Goal: Task Accomplishment & Management: Use online tool/utility

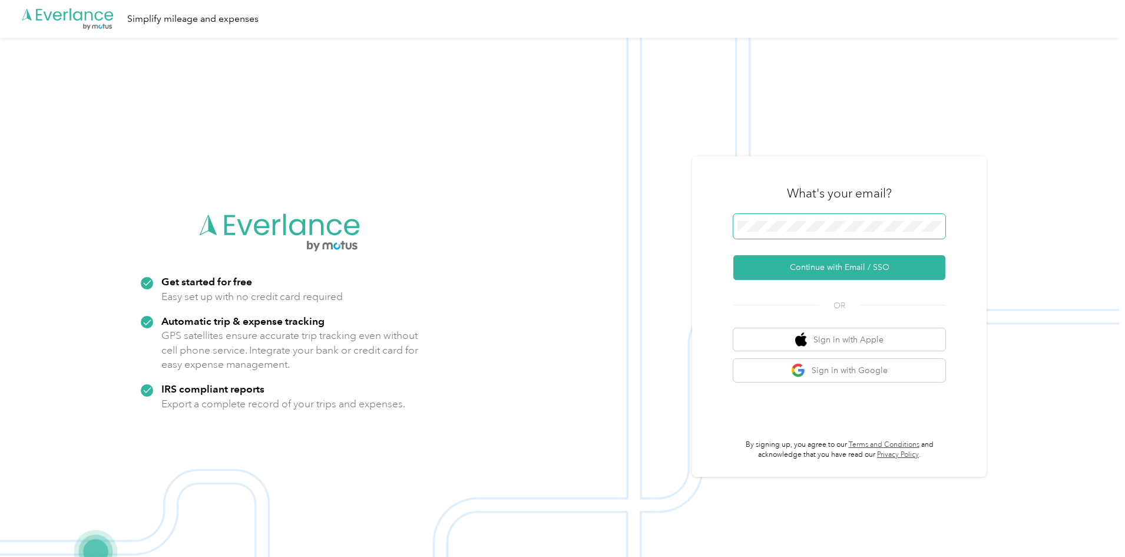
click at [864, 236] on span at bounding box center [839, 226] width 212 height 25
click at [857, 216] on span at bounding box center [839, 226] width 212 height 25
click at [845, 266] on button "Continue with Email / SSO" at bounding box center [839, 267] width 212 height 25
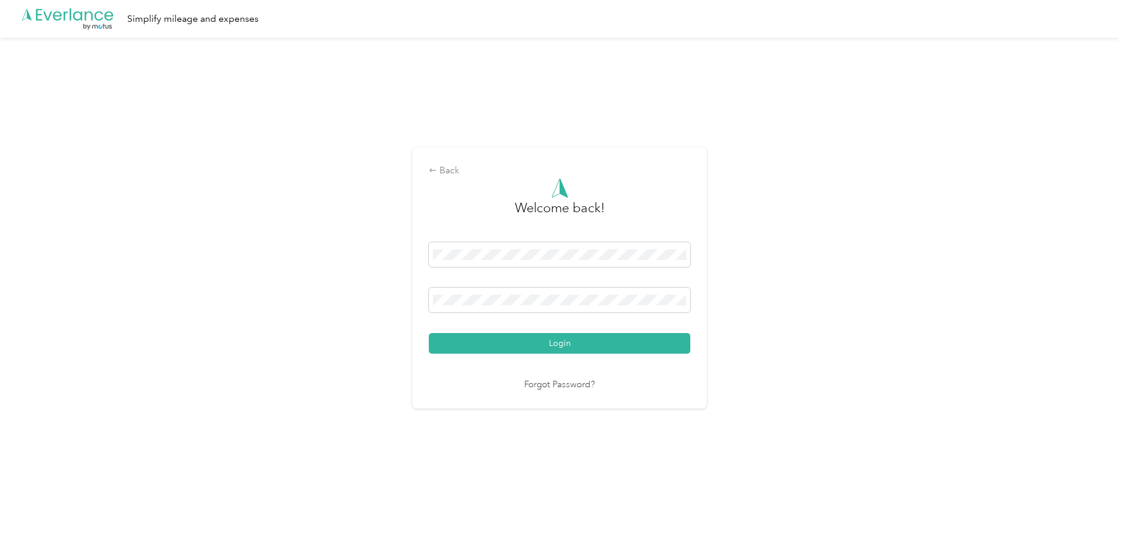
click at [467, 285] on div "Login" at bounding box center [560, 297] width 262 height 111
click at [590, 349] on button "Login" at bounding box center [560, 343] width 262 height 21
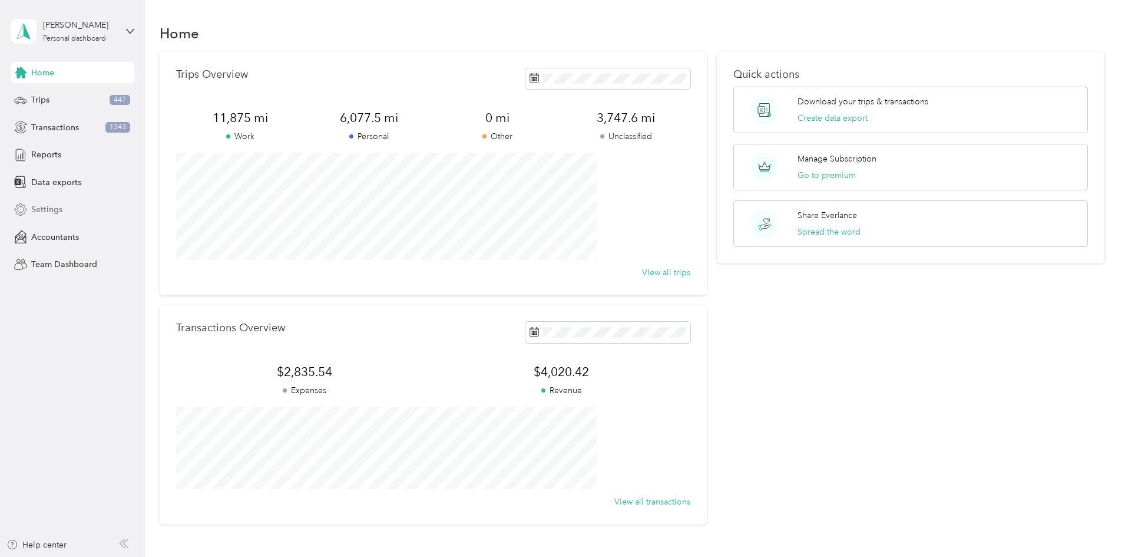
click at [24, 215] on icon at bounding box center [20, 209] width 13 height 13
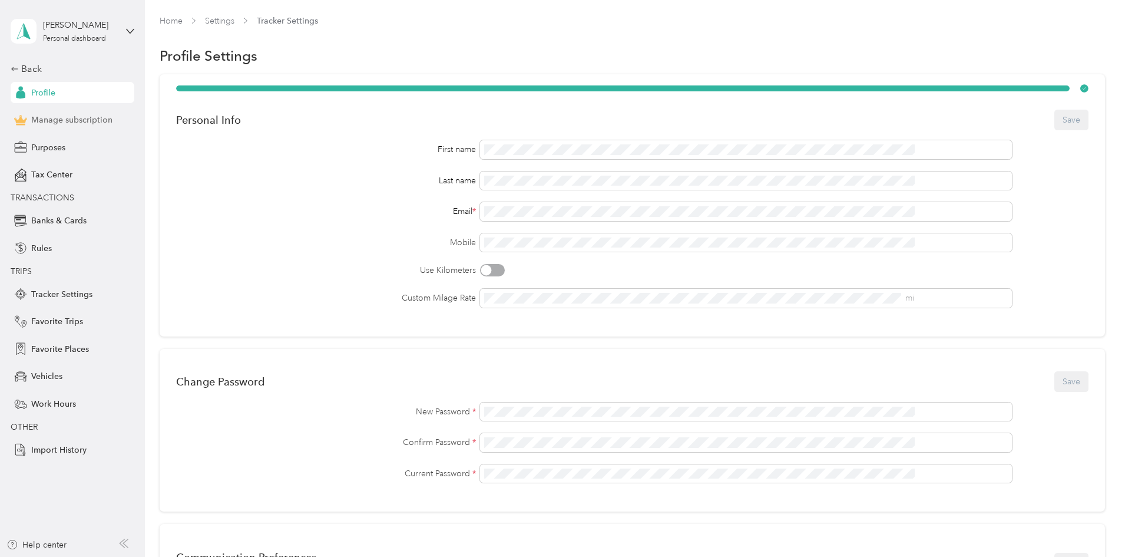
click at [67, 125] on span "Manage subscription" at bounding box center [71, 120] width 81 height 12
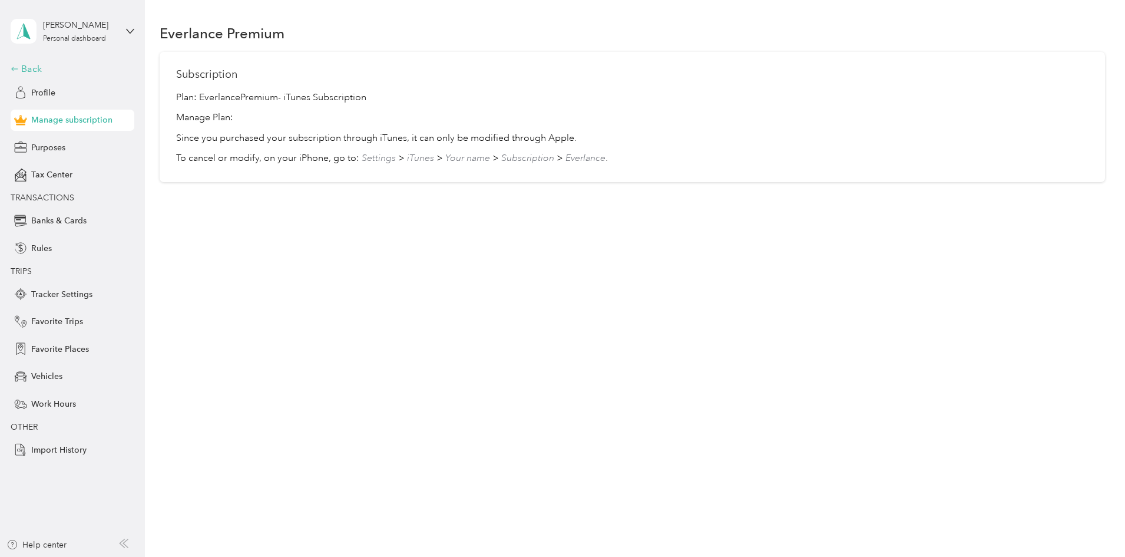
click at [28, 71] on div "Back" at bounding box center [70, 69] width 118 height 14
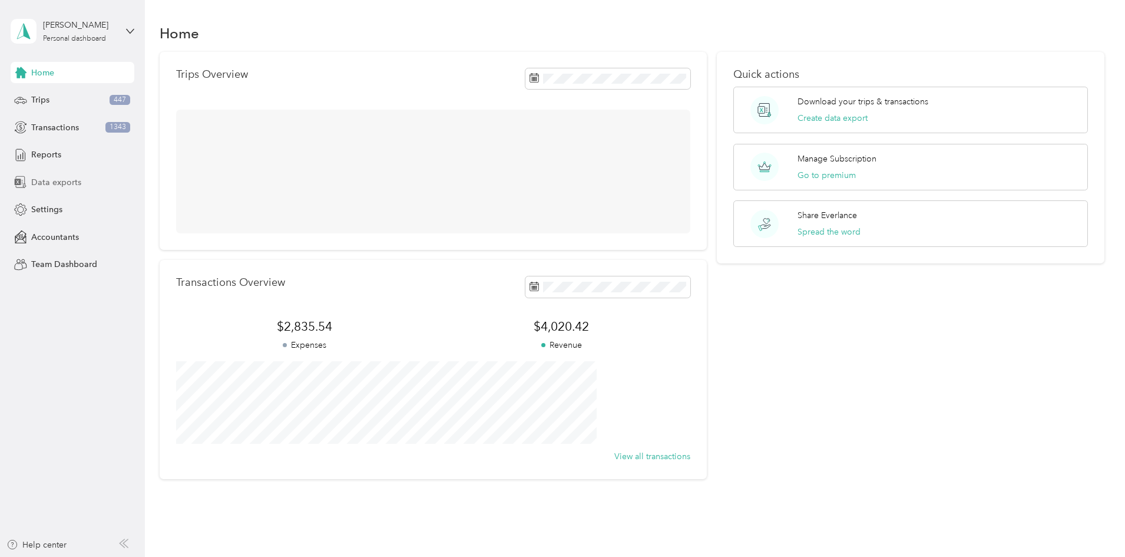
click at [41, 179] on span "Data exports" at bounding box center [56, 182] width 50 height 12
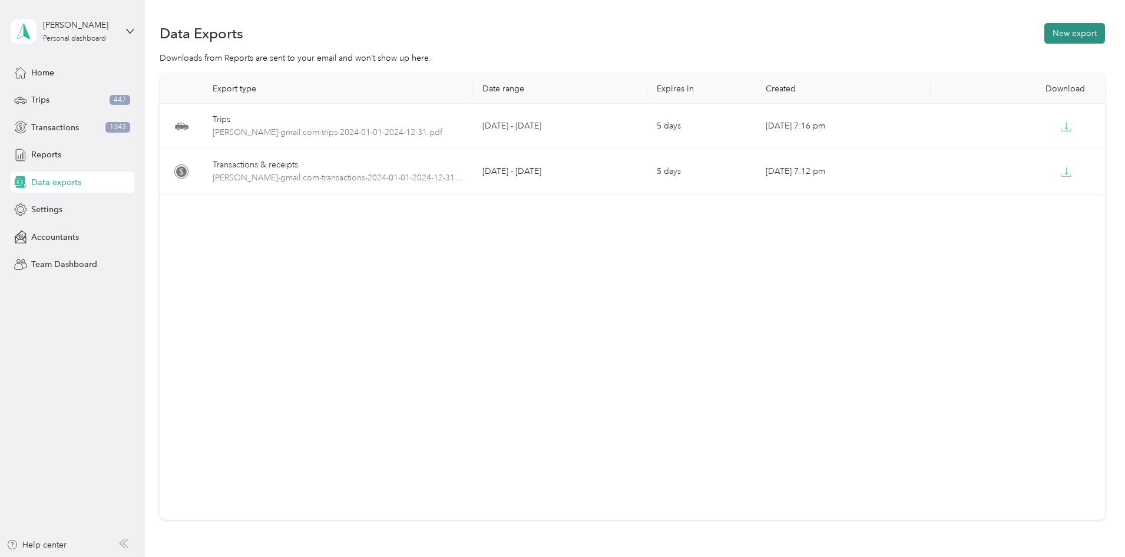
click at [1045, 31] on button "New export" at bounding box center [1075, 33] width 61 height 21
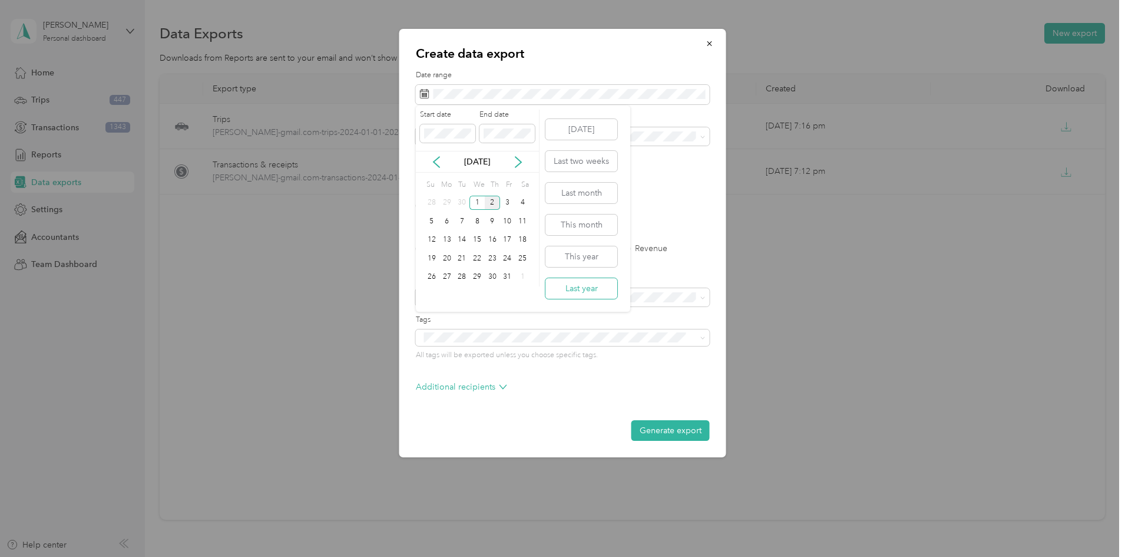
click at [571, 287] on button "Last year" at bounding box center [582, 288] width 72 height 21
click at [598, 393] on div "Additional recipients" at bounding box center [563, 390] width 294 height 19
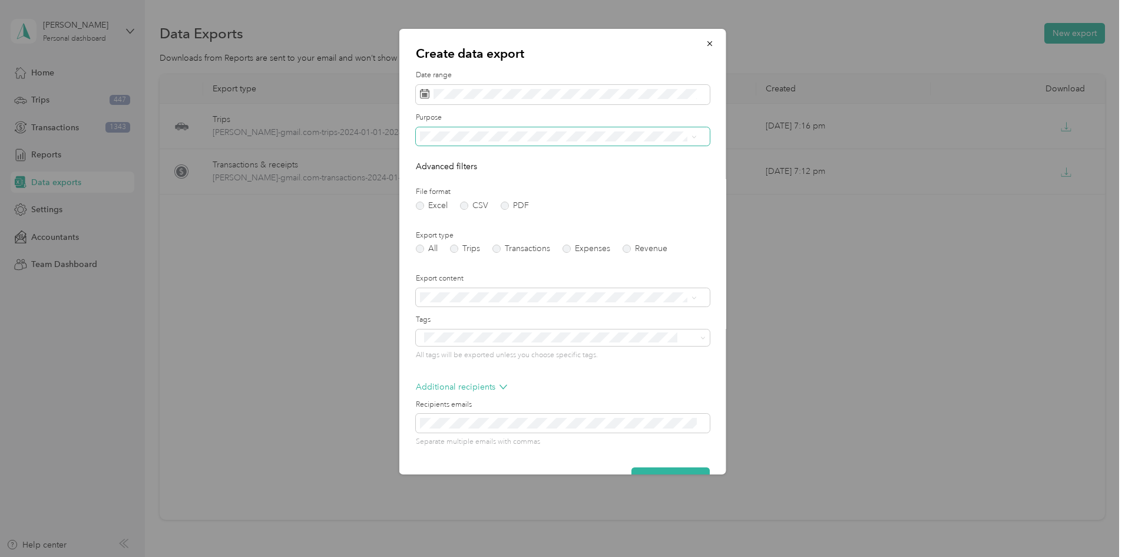
click at [693, 134] on icon at bounding box center [694, 136] width 5 height 5
click at [600, 389] on div "Additional recipients" at bounding box center [563, 390] width 294 height 19
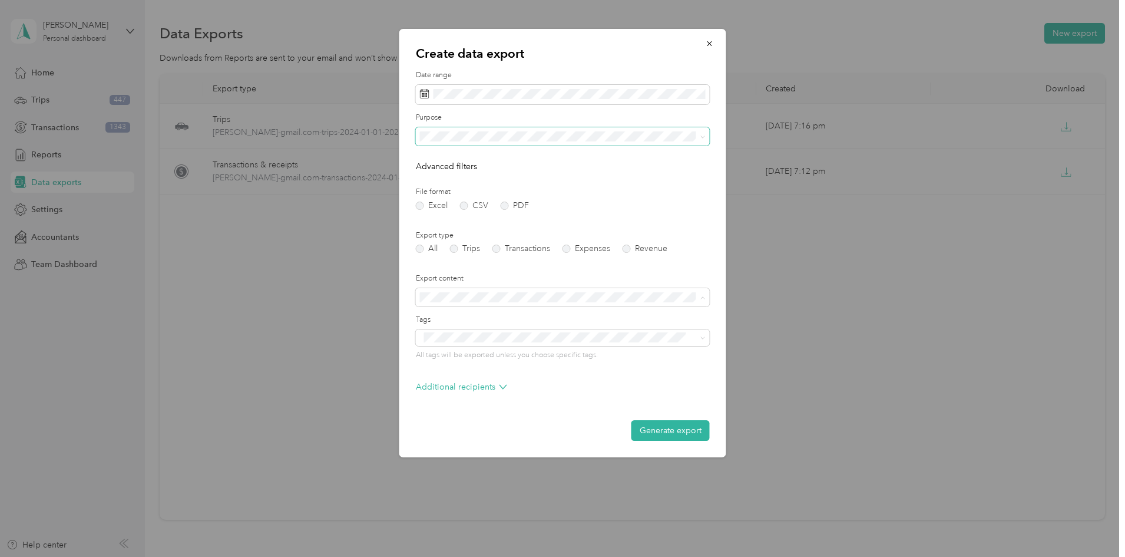
click at [549, 310] on li "Summary only" at bounding box center [563, 318] width 294 height 21
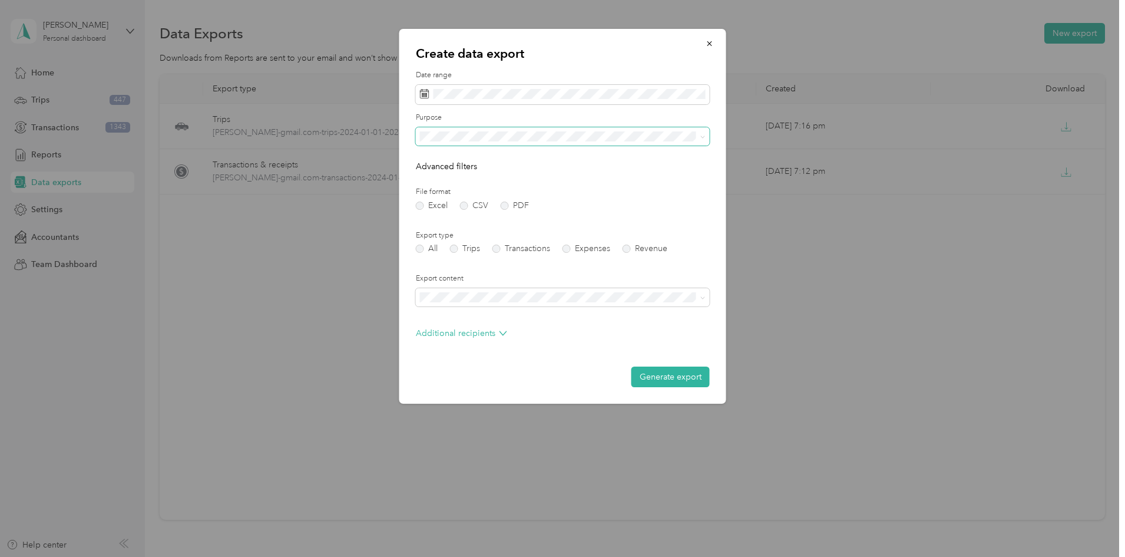
drag, startPoint x: 667, startPoint y: 376, endPoint x: 528, endPoint y: 229, distance: 202.6
click at [528, 229] on form "Date range Purpose Advanced filters File format Excel CSV PDF Export type All T…" at bounding box center [563, 228] width 294 height 317
click at [458, 250] on label "Trips" at bounding box center [465, 248] width 30 height 8
click at [418, 246] on label "All" at bounding box center [427, 248] width 22 height 8
click at [457, 250] on label "Trips" at bounding box center [465, 248] width 30 height 8
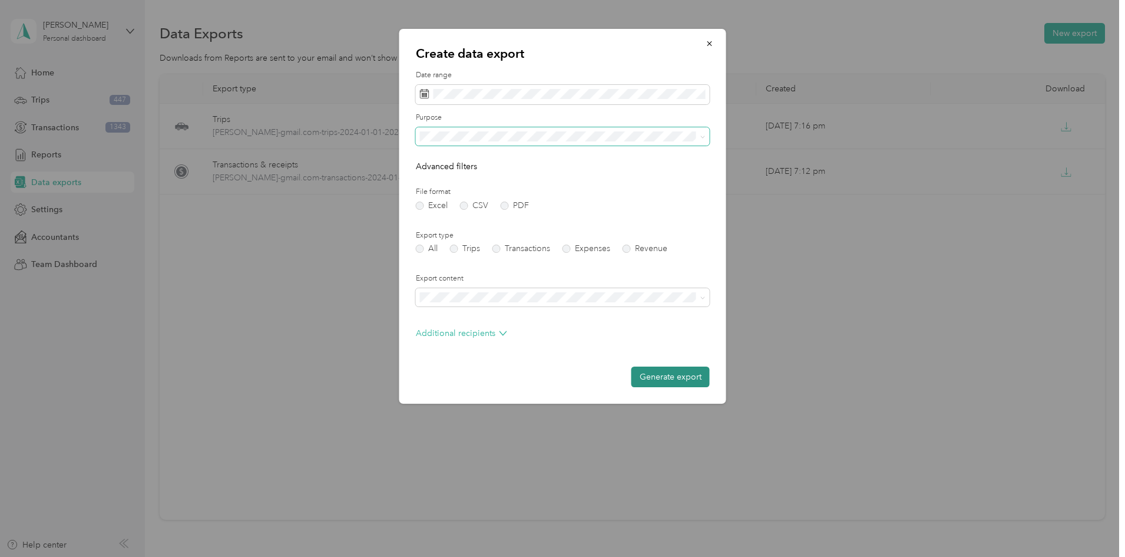
click at [662, 375] on button "Generate export" at bounding box center [671, 376] width 78 height 21
